Goal: Task Accomplishment & Management: Manage account settings

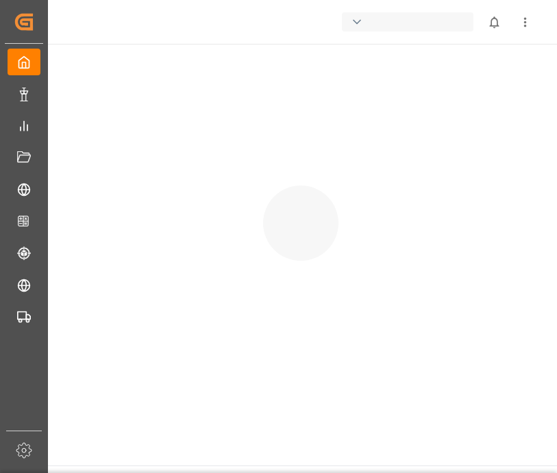
click at [512, 31] on div at bounding box center [525, 22] width 31 height 31
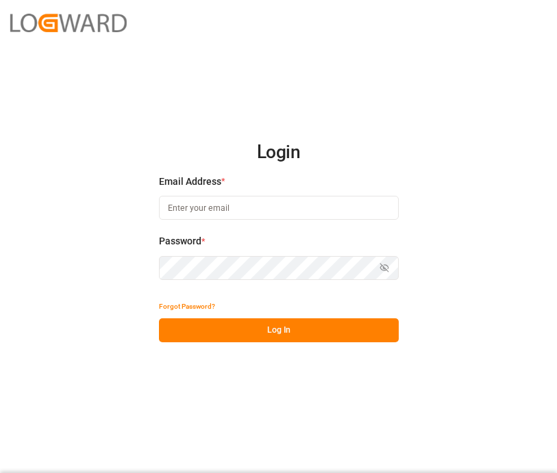
click at [229, 208] on input at bounding box center [279, 208] width 240 height 24
paste input "[EMAIL_ADDRESS][DOMAIN_NAME]"
type input "[EMAIL_ADDRESS][DOMAIN_NAME]"
click at [514, 257] on div "Login Email Address * [EMAIL_ADDRESS][DOMAIN_NAME] Password * Show password Pas…" at bounding box center [278, 236] width 557 height 473
click at [443, 189] on div "Login Email Address * [EMAIL_ADDRESS][DOMAIN_NAME] Password * Show password For…" at bounding box center [278, 236] width 557 height 473
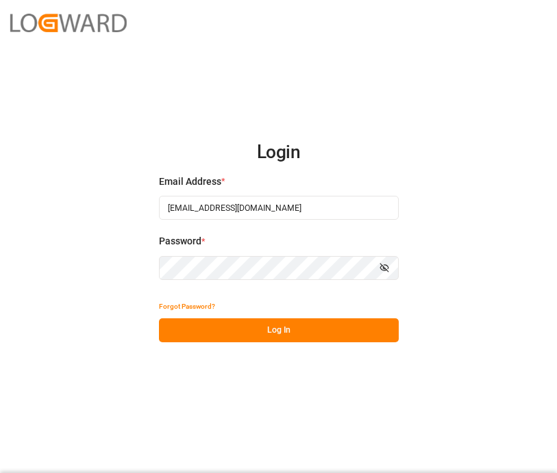
click at [345, 331] on button "Log In" at bounding box center [279, 331] width 240 height 24
